Goal: Check status: Check status

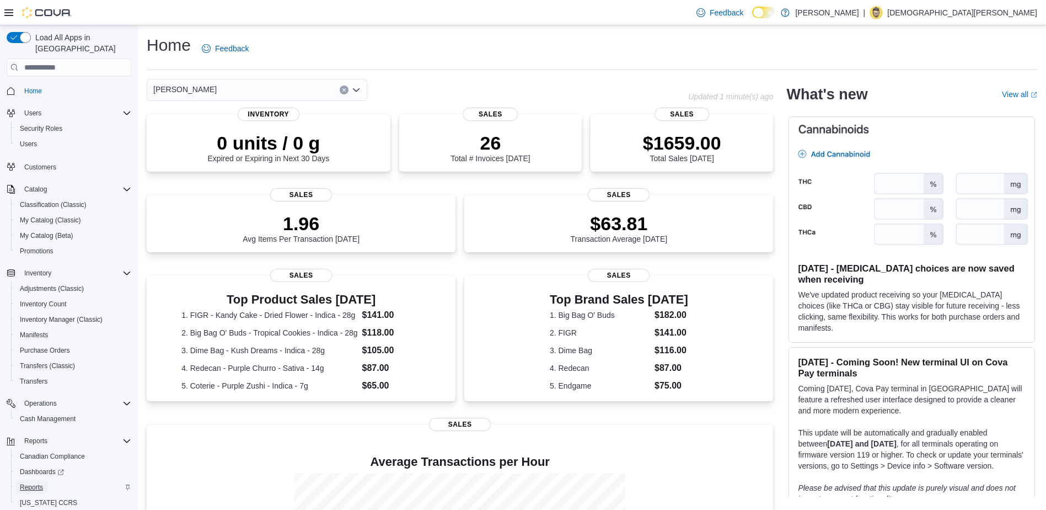
click at [37, 482] on span "Reports" at bounding box center [31, 486] width 23 height 9
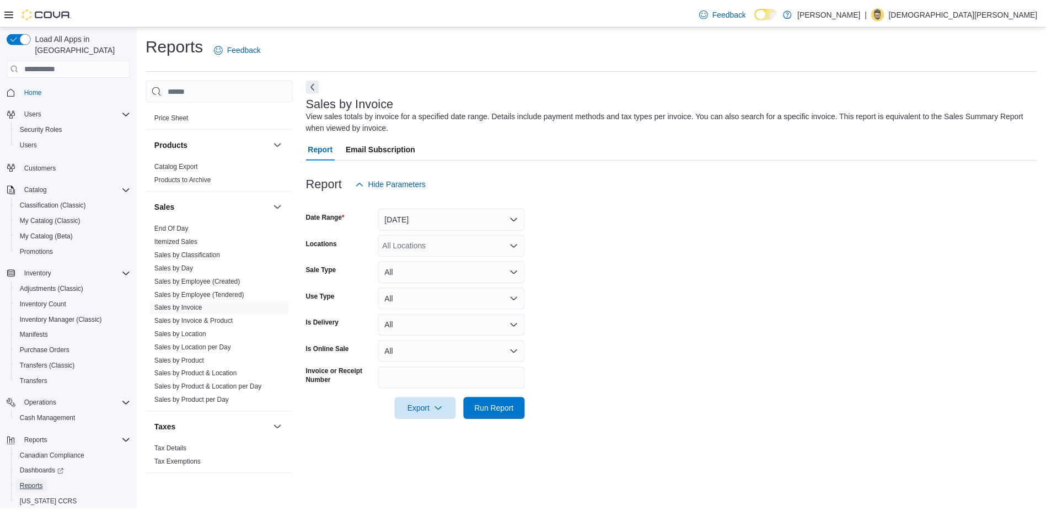
scroll to position [681, 0]
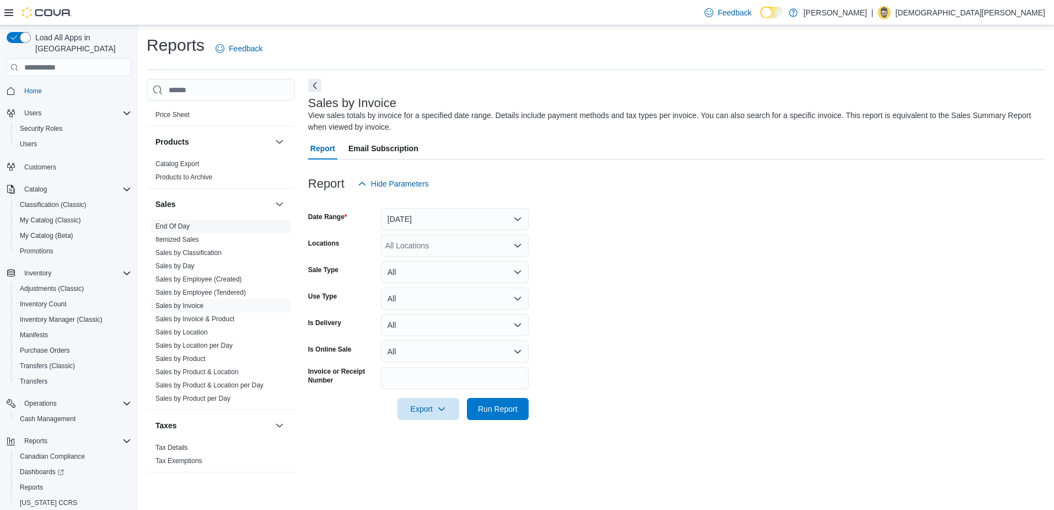
click at [174, 222] on link "End Of Day" at bounding box center [172, 226] width 34 height 8
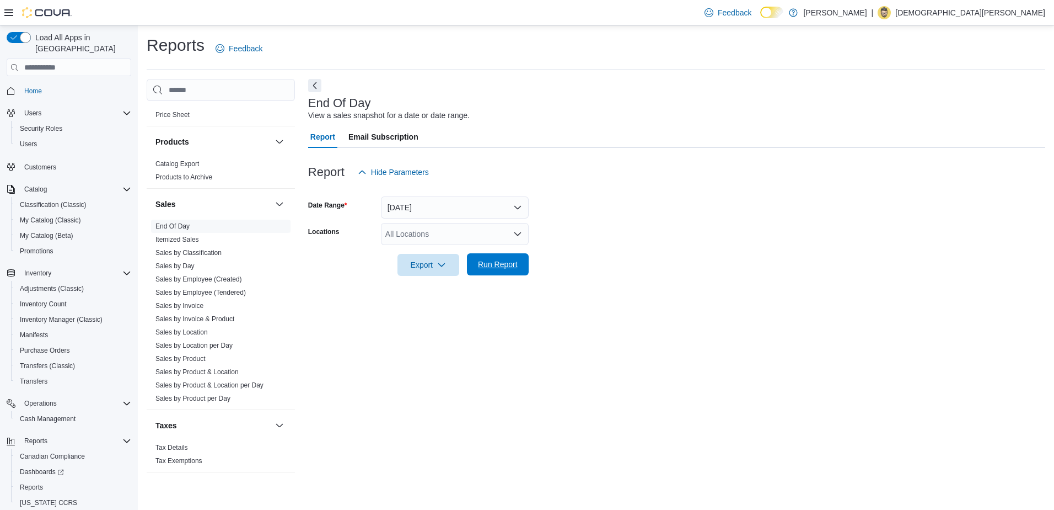
click at [498, 259] on span "Run Report" at bounding box center [498, 264] width 49 height 22
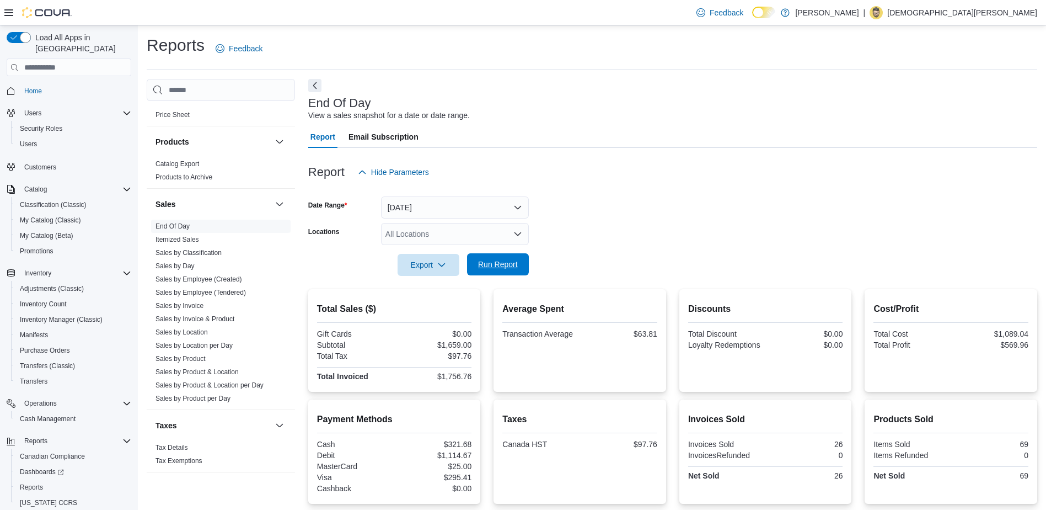
click at [501, 266] on span "Run Report" at bounding box center [498, 264] width 40 height 11
